Goal: Check status: Check status

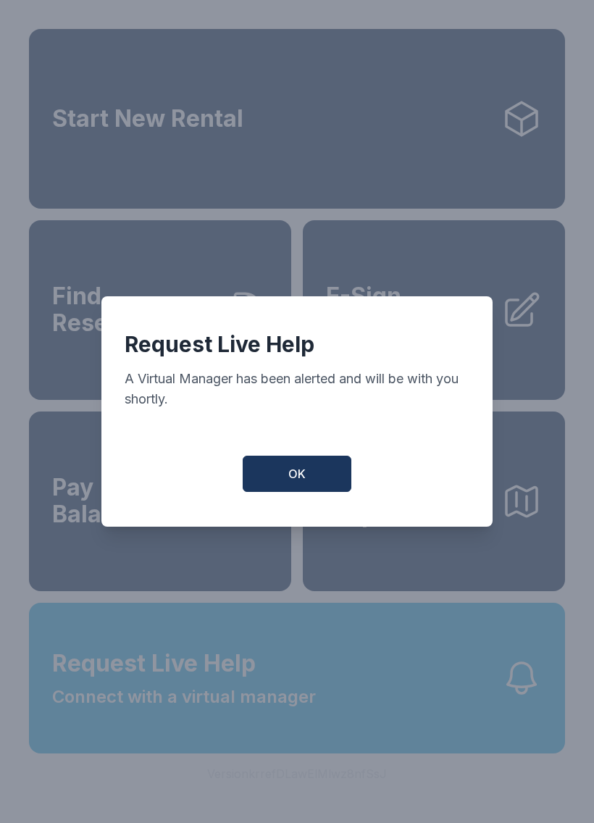
click at [313, 475] on button "OK" at bounding box center [297, 474] width 109 height 36
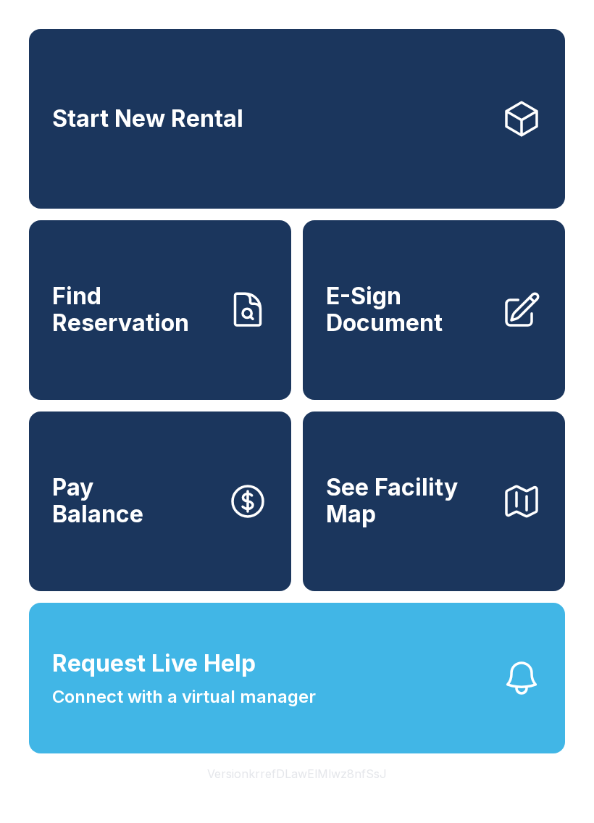
click at [199, 334] on span "Find Reservation" at bounding box center [134, 309] width 164 height 53
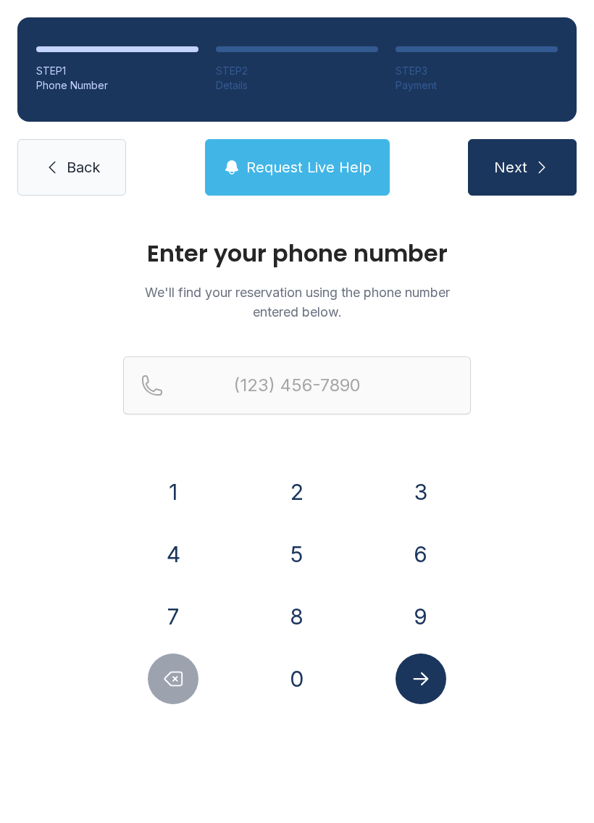
click at [436, 541] on button "6" at bounding box center [421, 554] width 51 height 51
click at [161, 614] on button "7" at bounding box center [173, 616] width 51 height 51
click at [286, 612] on button "8" at bounding box center [297, 616] width 51 height 51
click at [179, 566] on button "4" at bounding box center [173, 554] width 51 height 51
click at [298, 616] on button "8" at bounding box center [297, 616] width 51 height 51
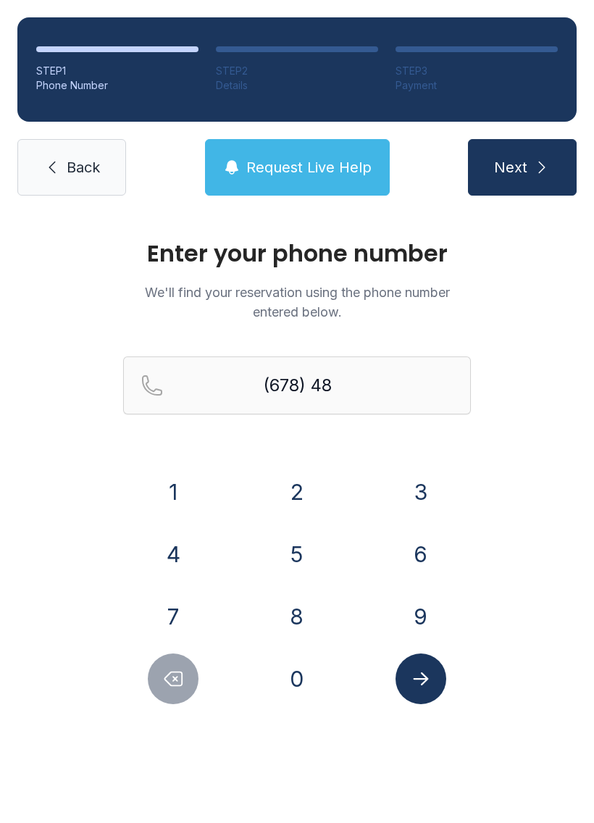
click at [310, 558] on button "5" at bounding box center [297, 554] width 51 height 51
click at [430, 604] on button "9" at bounding box center [421, 616] width 51 height 51
click at [433, 544] on button "6" at bounding box center [421, 554] width 51 height 51
click at [436, 526] on div "1 2 3 4 5 6 7 8 9 0" at bounding box center [297, 586] width 348 height 238
click at [309, 549] on button "5" at bounding box center [297, 554] width 51 height 51
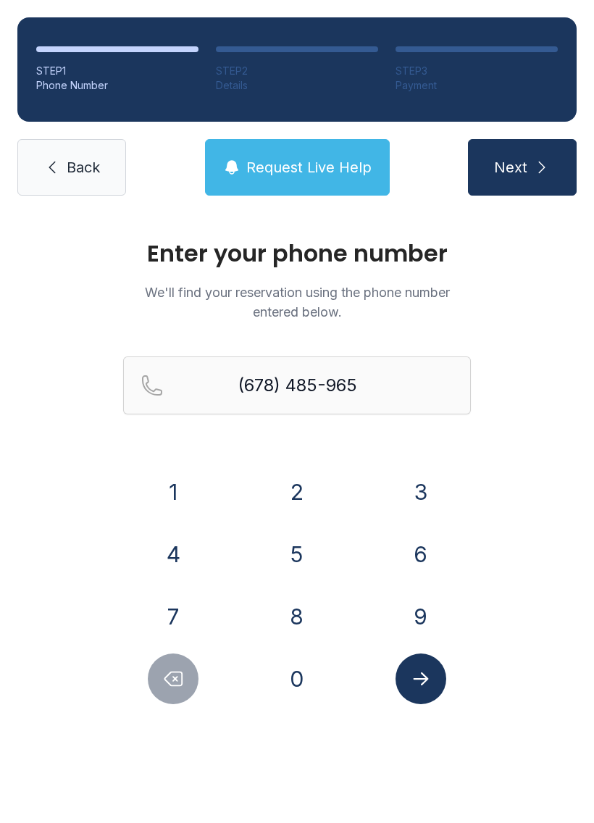
click at [164, 688] on icon "Delete number" at bounding box center [173, 679] width 22 height 22
click at [432, 551] on button "6" at bounding box center [421, 554] width 51 height 51
click at [291, 558] on button "5" at bounding box center [297, 554] width 51 height 51
type input "[PHONE_NUMBER]"
click at [424, 672] on icon "Submit lookup form" at bounding box center [421, 679] width 22 height 22
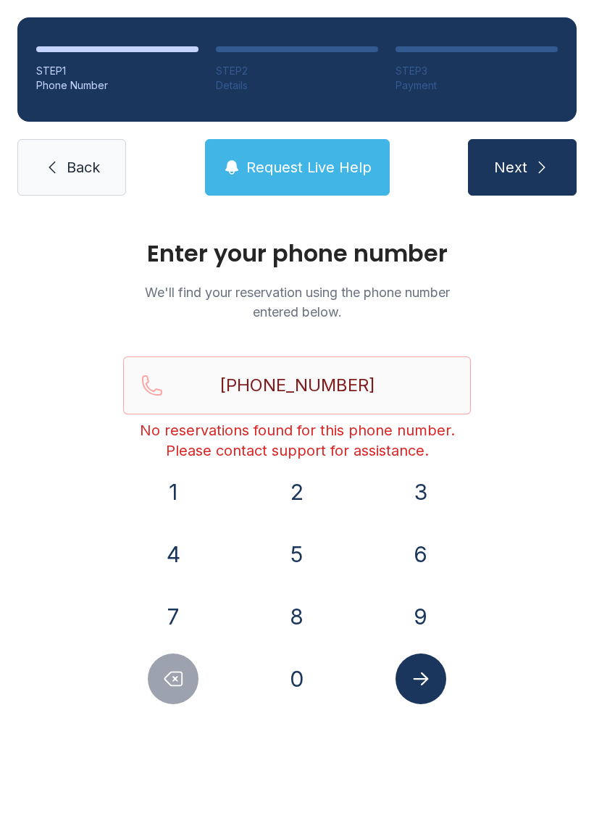
click at [91, 164] on span "Back" at bounding box center [83, 167] width 33 height 20
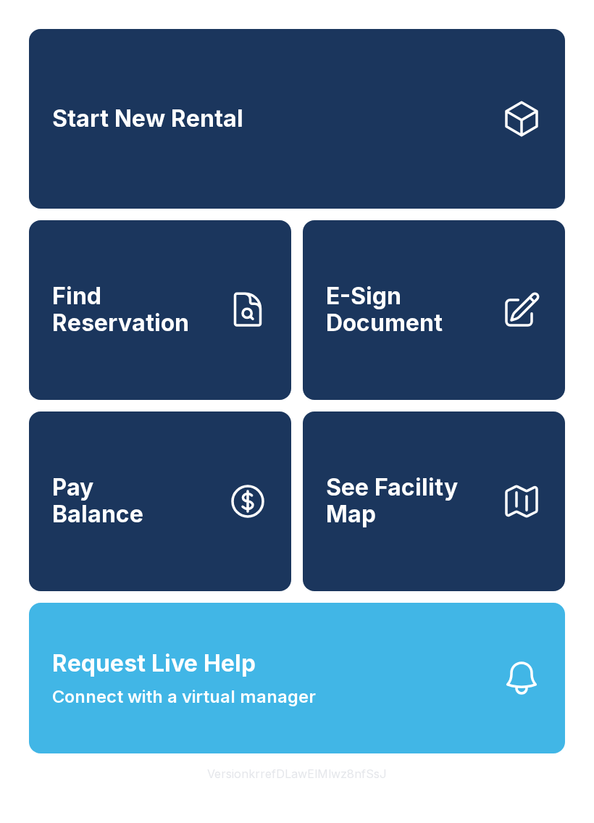
click at [235, 710] on span "Connect with a virtual manager" at bounding box center [184, 697] width 264 height 26
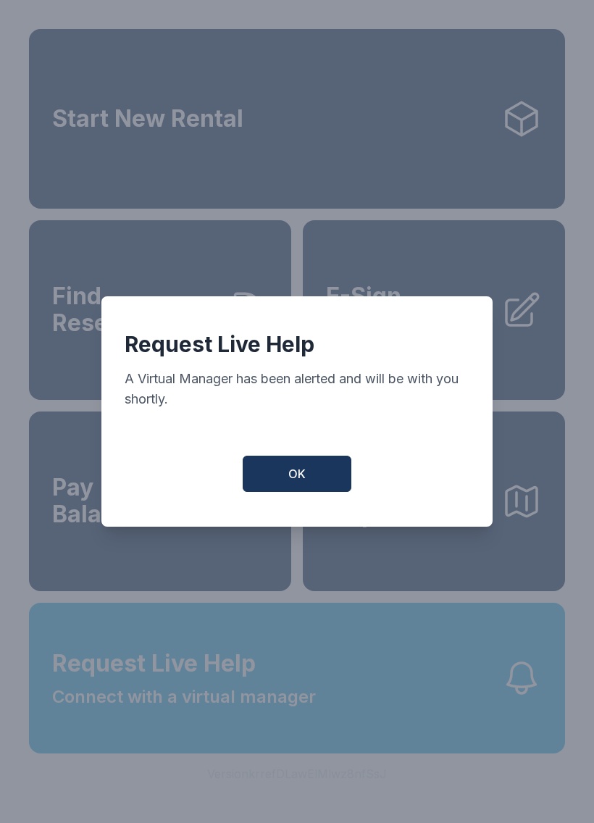
click at [333, 474] on button "OK" at bounding box center [297, 474] width 109 height 36
